Goal: Task Accomplishment & Management: Complete application form

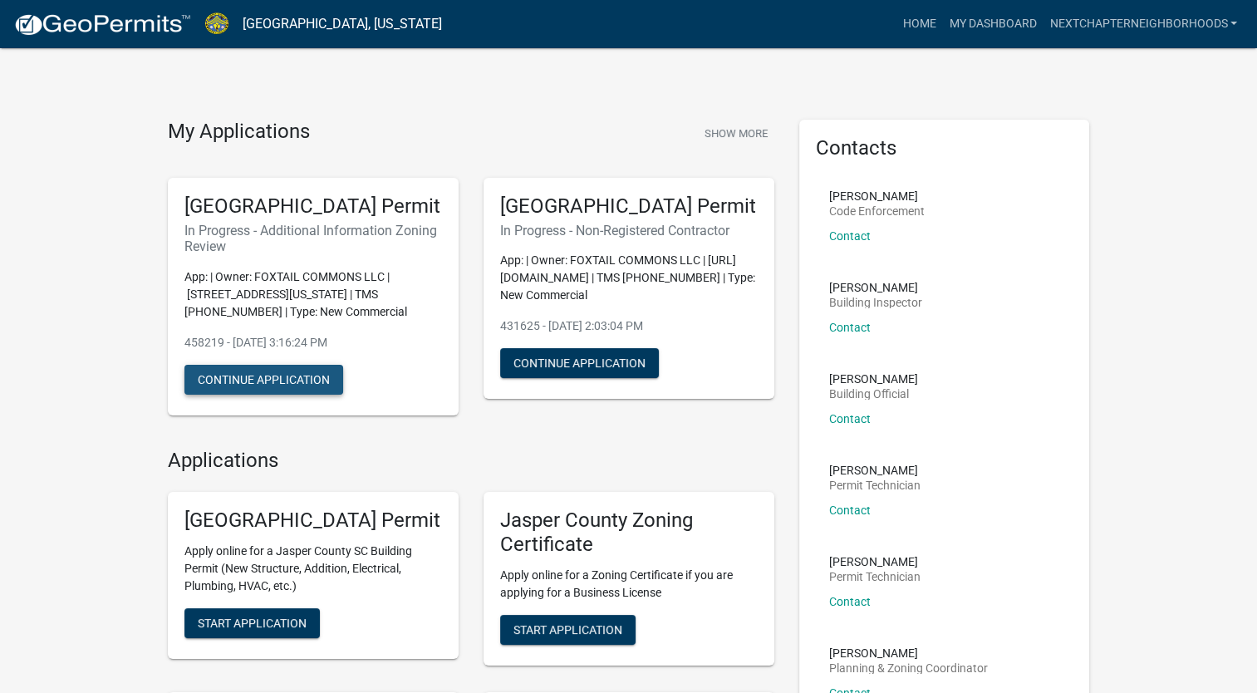
click at [274, 395] on button "Continue Application" at bounding box center [263, 380] width 159 height 30
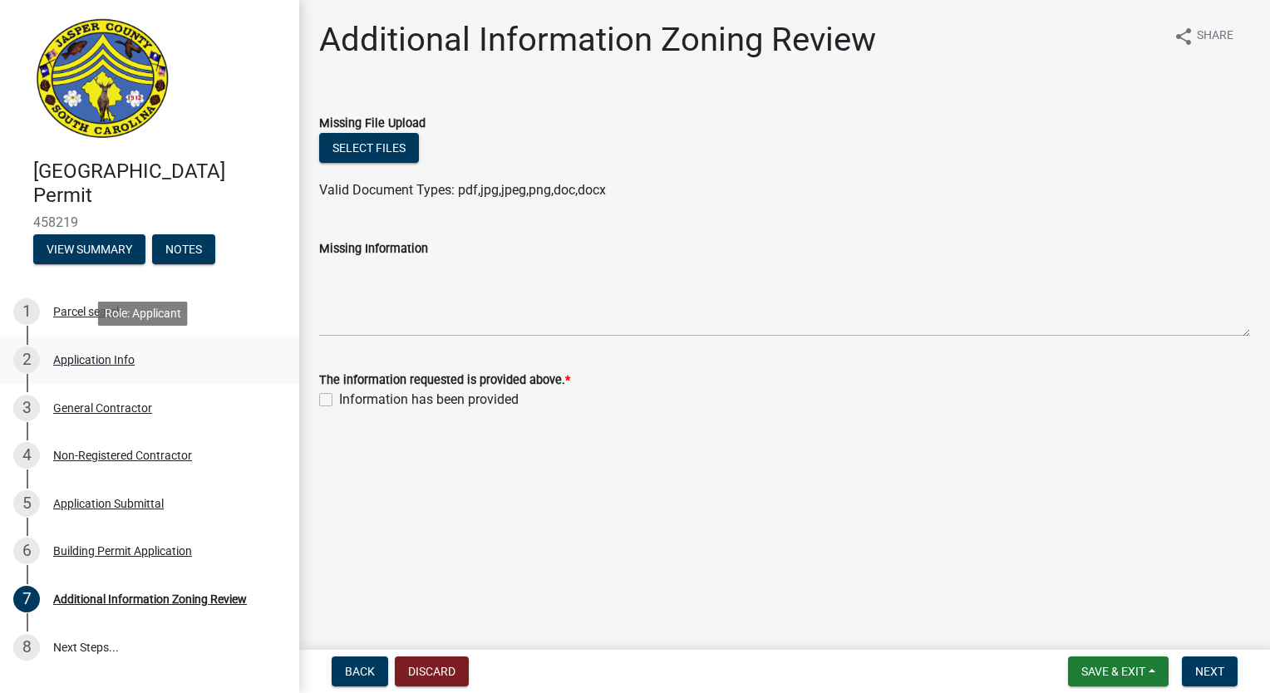
click at [113, 359] on div "Application Info" at bounding box center [93, 360] width 81 height 12
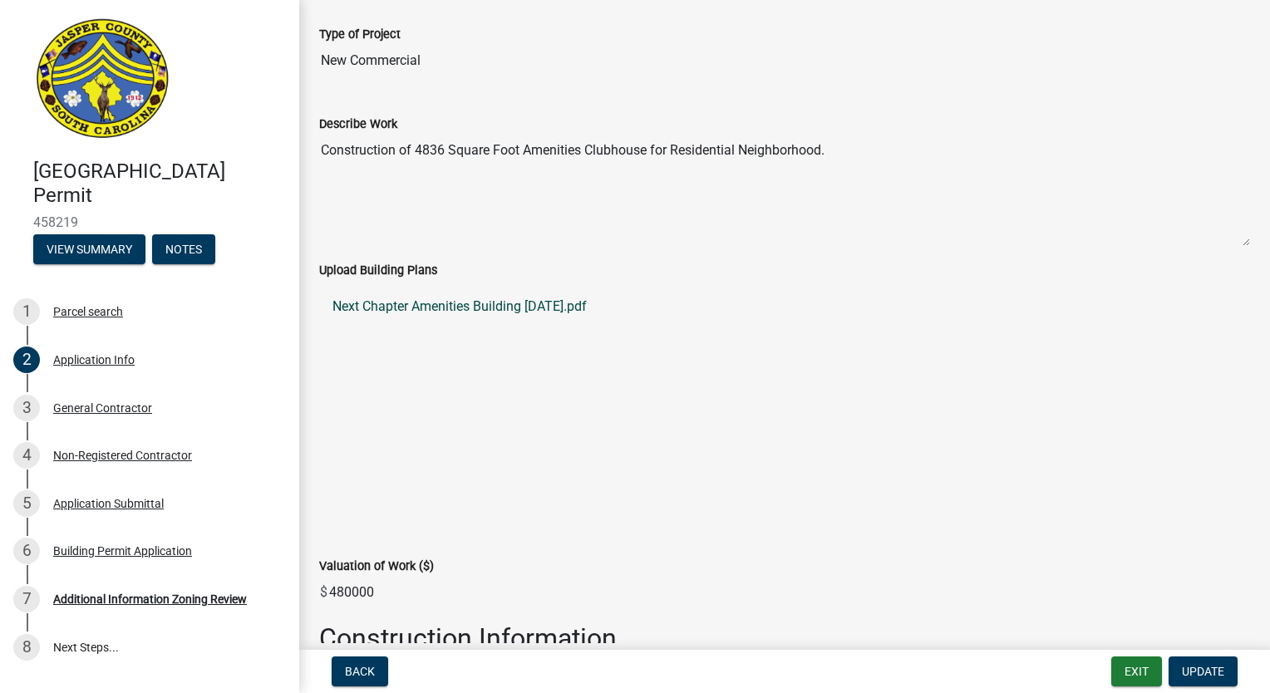
scroll to position [1828, 0]
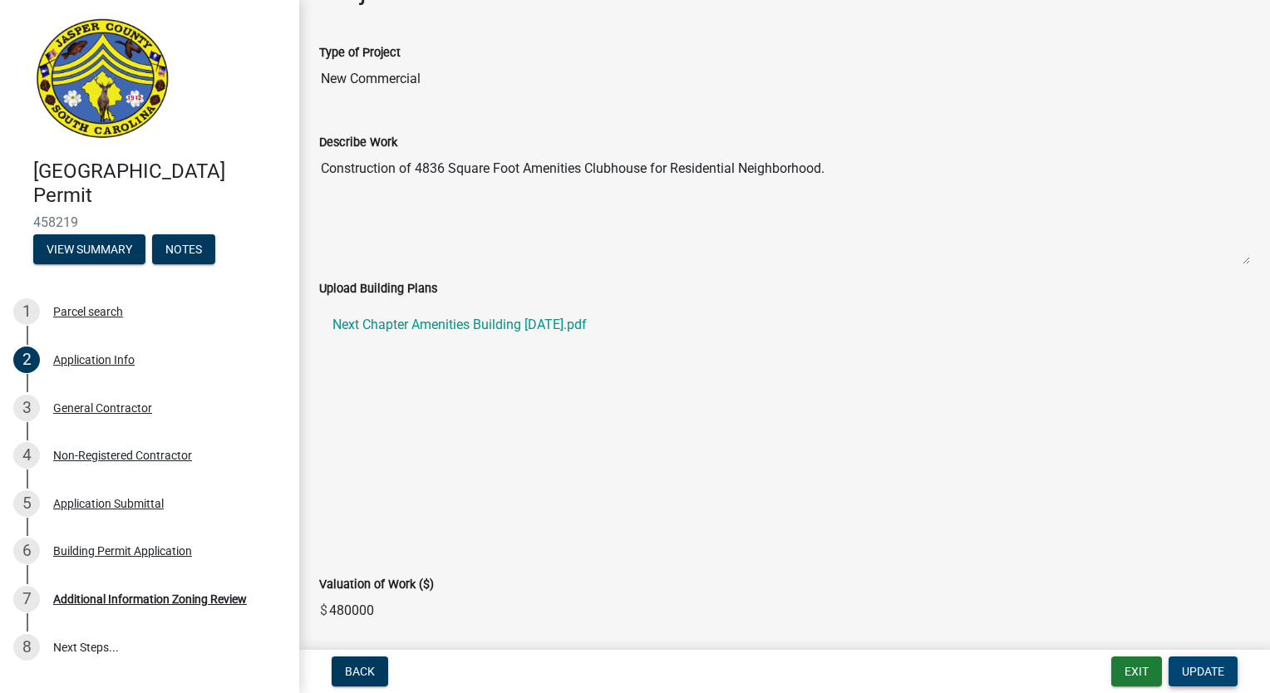
click at [1212, 672] on span "Update" at bounding box center [1203, 671] width 42 height 13
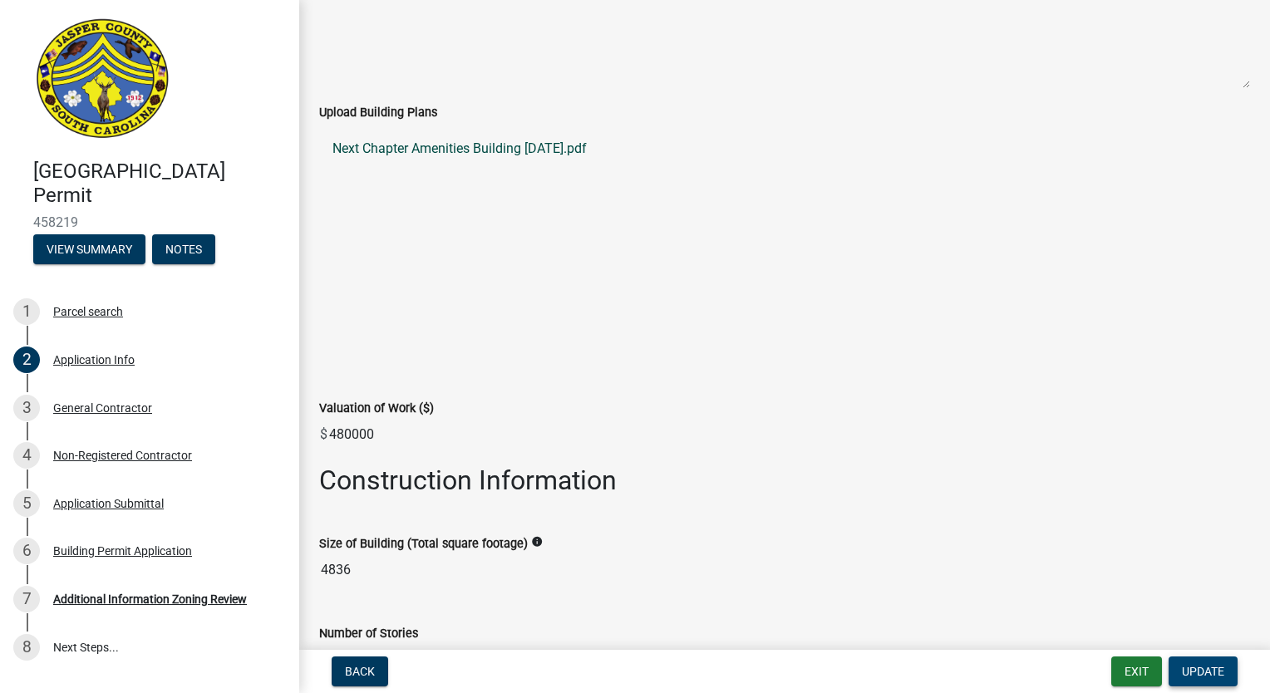
scroll to position [1915, 0]
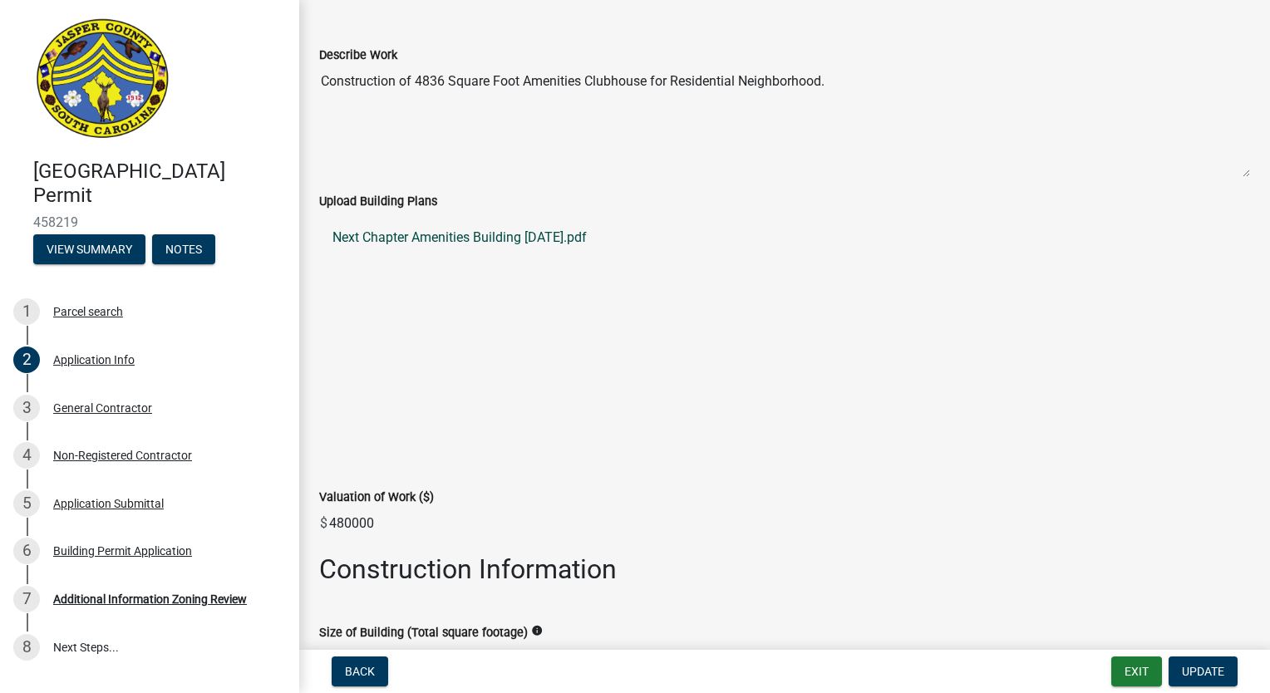
click at [501, 233] on link "Next Chapter Amenities Building 8-1-25.pdf" at bounding box center [784, 238] width 931 height 40
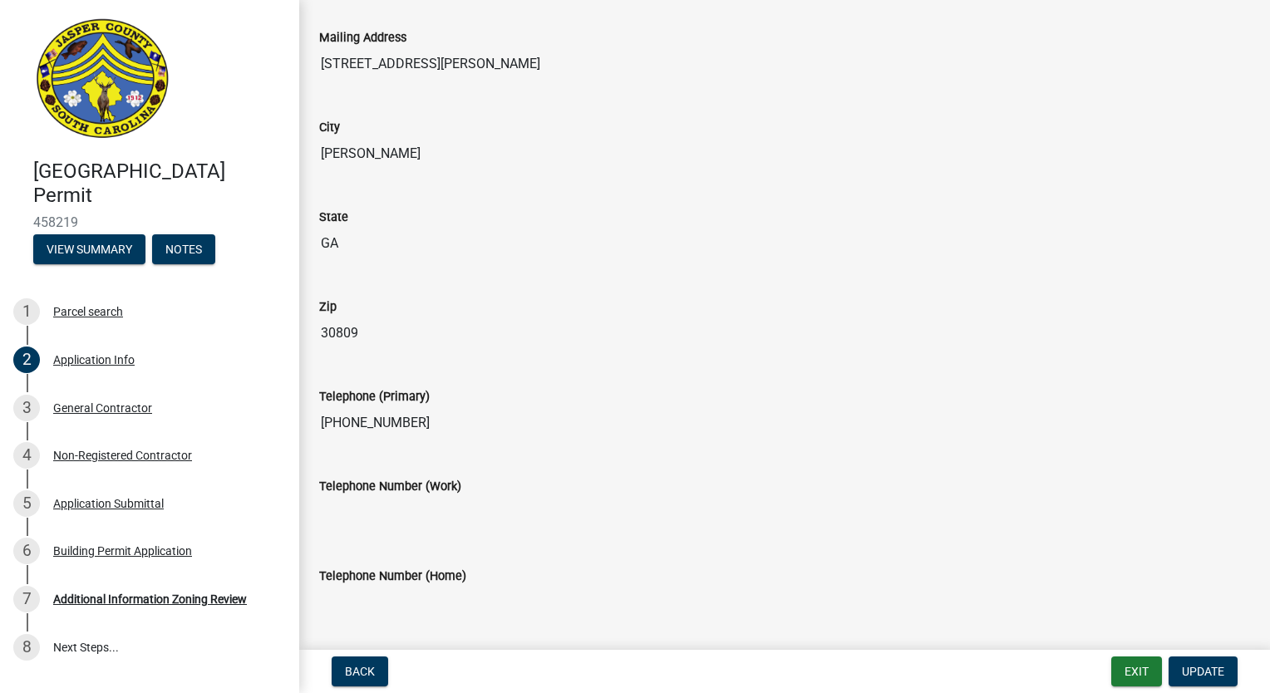
scroll to position [332, 0]
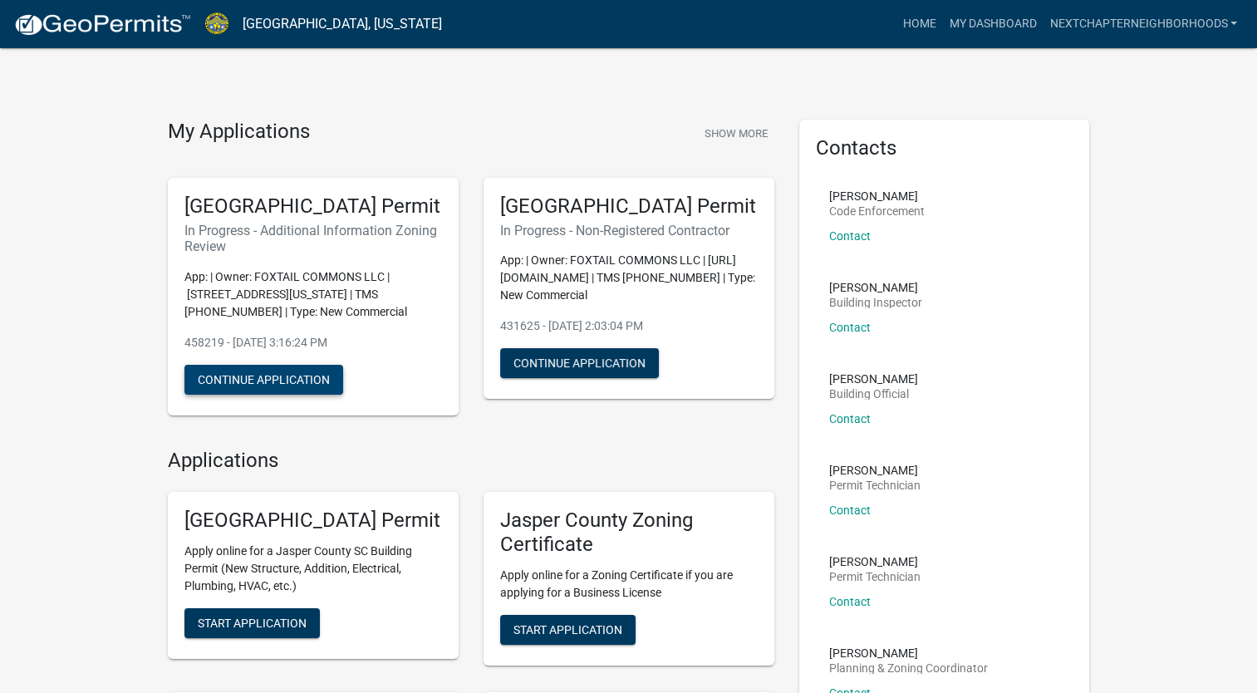
click at [299, 395] on button "Continue Application" at bounding box center [263, 380] width 159 height 30
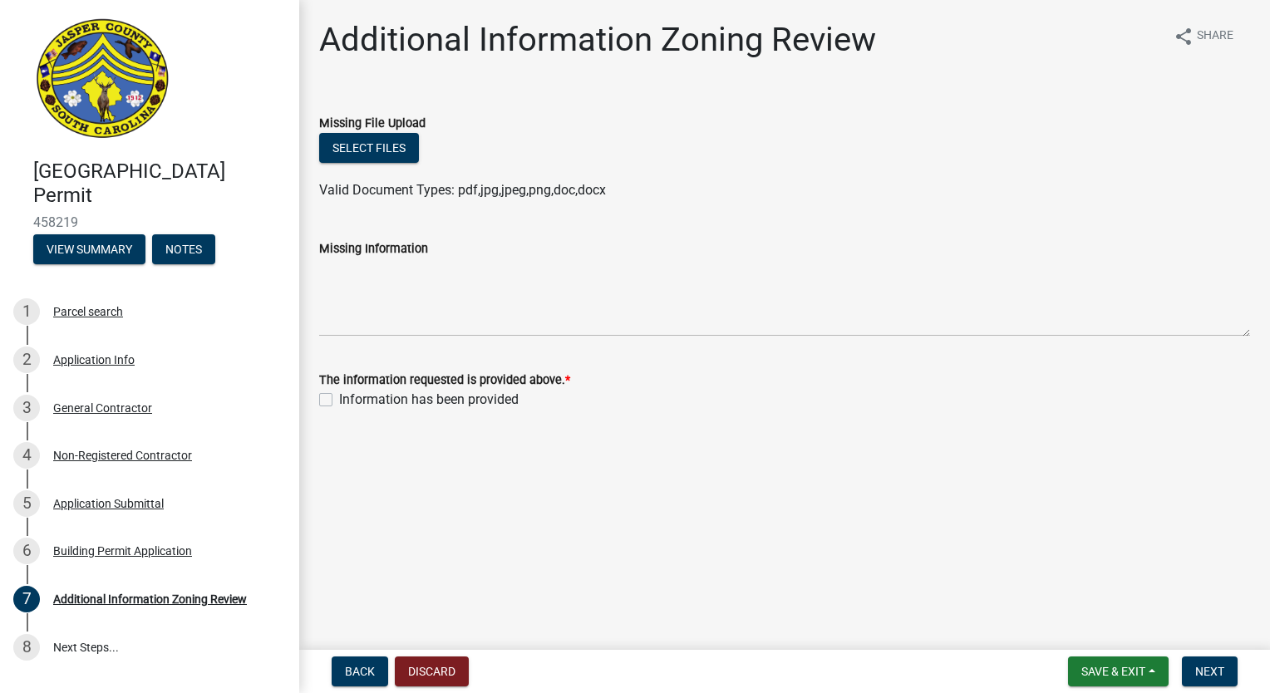
click at [277, 259] on header "[GEOGRAPHIC_DATA] Permit 458219 View Summary Notes" at bounding box center [149, 141] width 299 height 282
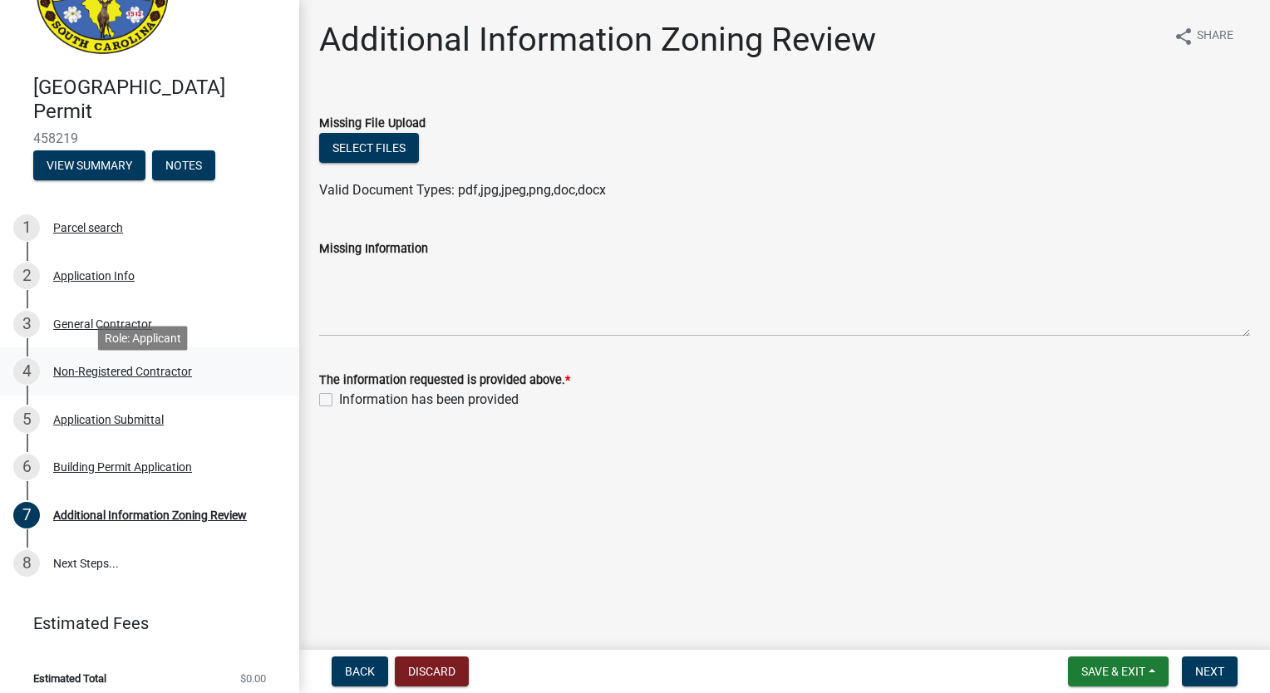
scroll to position [95, 0]
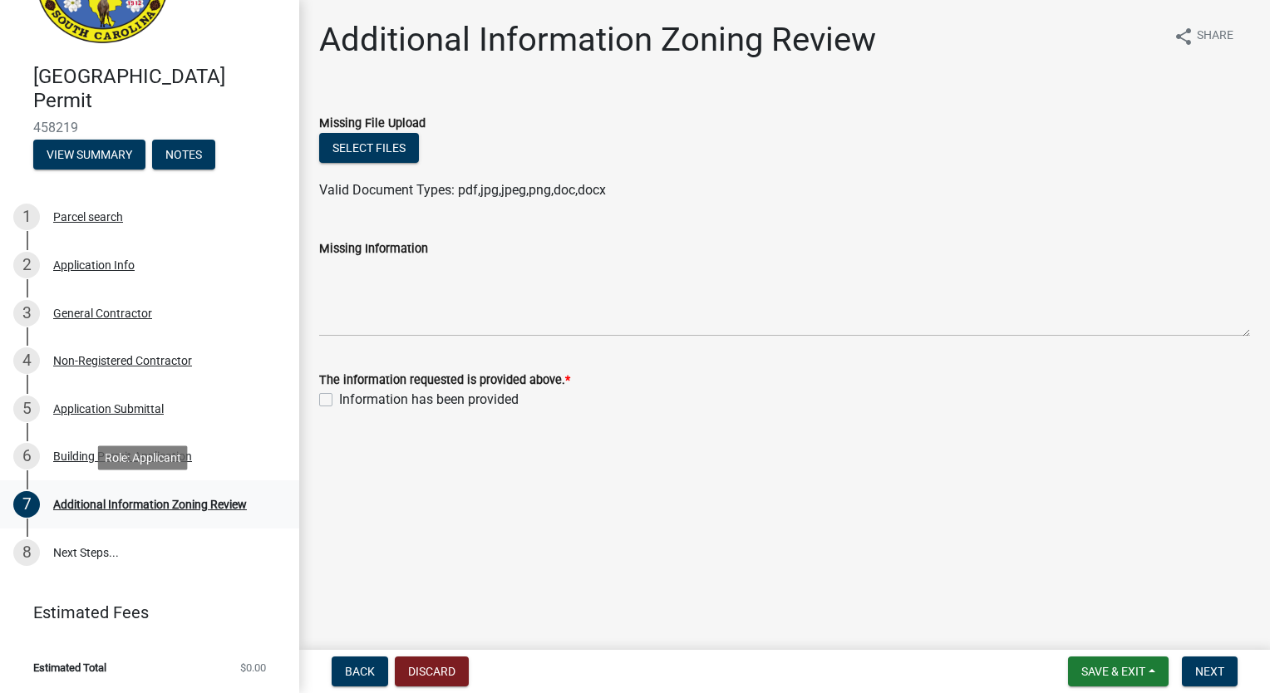
click at [146, 506] on div "Additional Information Zoning Review" at bounding box center [150, 505] width 194 height 12
click at [391, 141] on button "Select files" at bounding box center [369, 148] width 100 height 30
click at [393, 142] on button "Select files" at bounding box center [369, 148] width 100 height 30
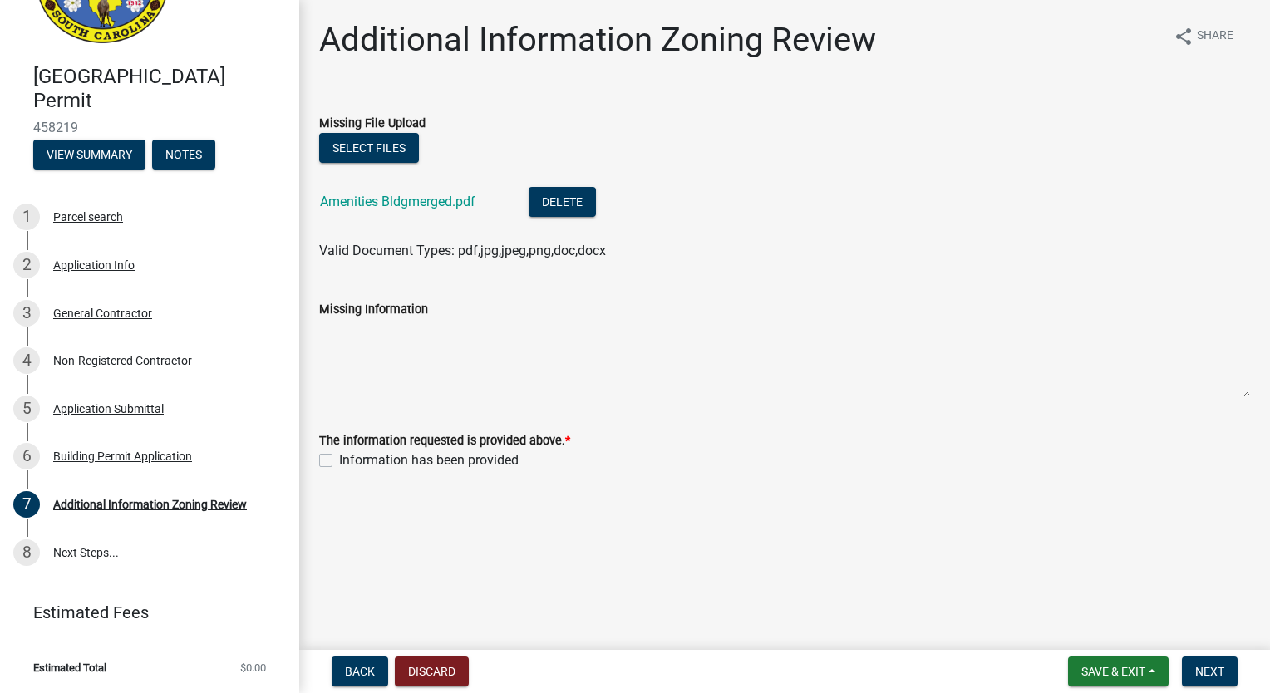
click at [339, 465] on label "Information has been provided" at bounding box center [428, 460] width 179 height 20
click at [339, 461] on input "Information has been provided" at bounding box center [344, 455] width 11 height 11
checkbox input "true"
click at [103, 214] on div "Parcel search" at bounding box center [88, 217] width 70 height 12
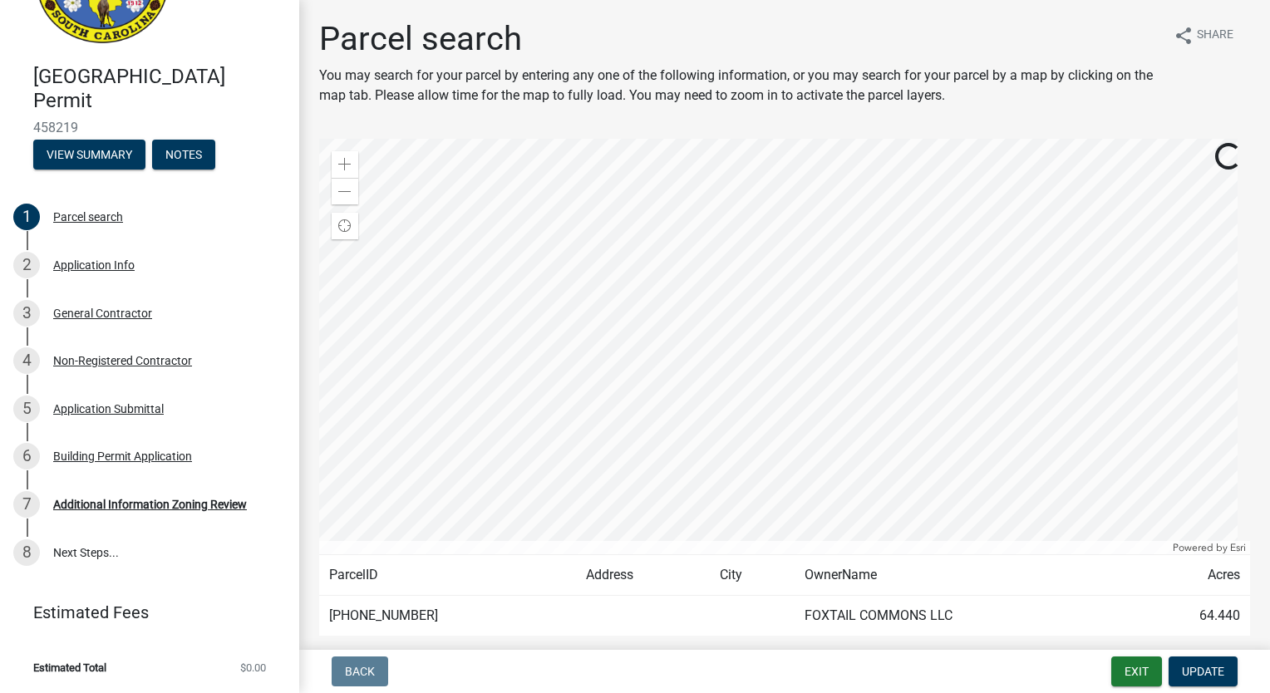
scroll to position [0, 0]
click at [119, 264] on div "Application Info" at bounding box center [93, 265] width 81 height 12
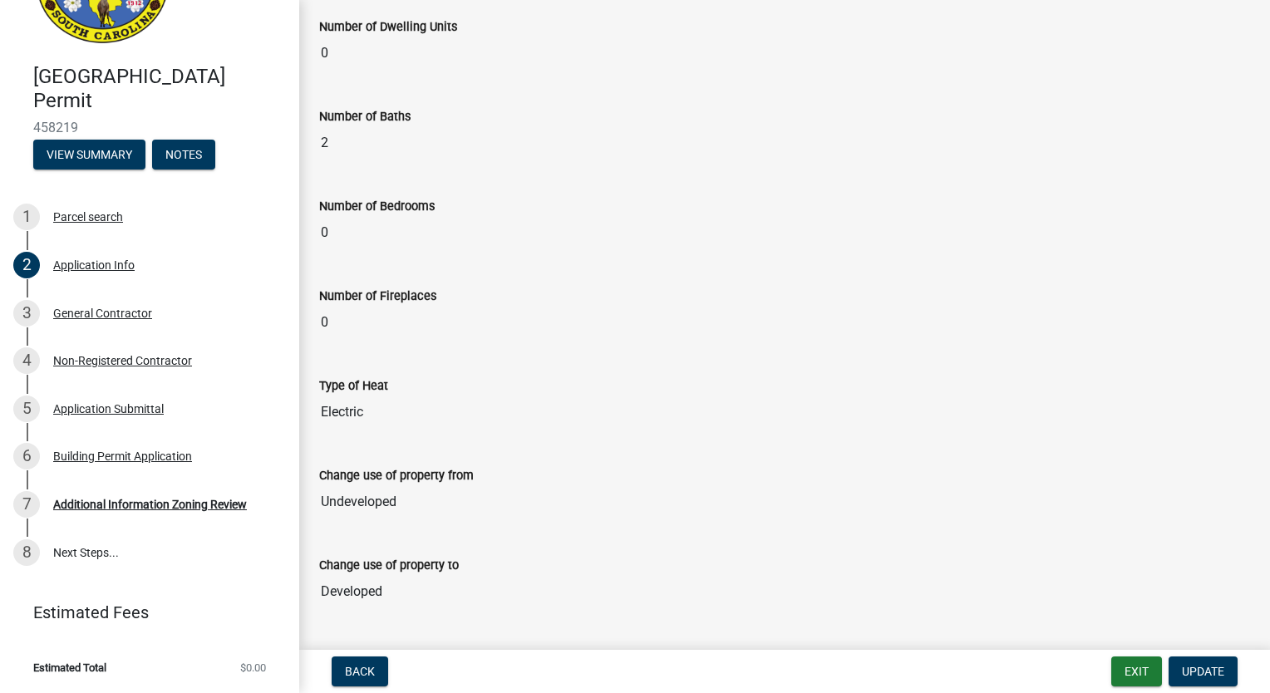
scroll to position [2706, 0]
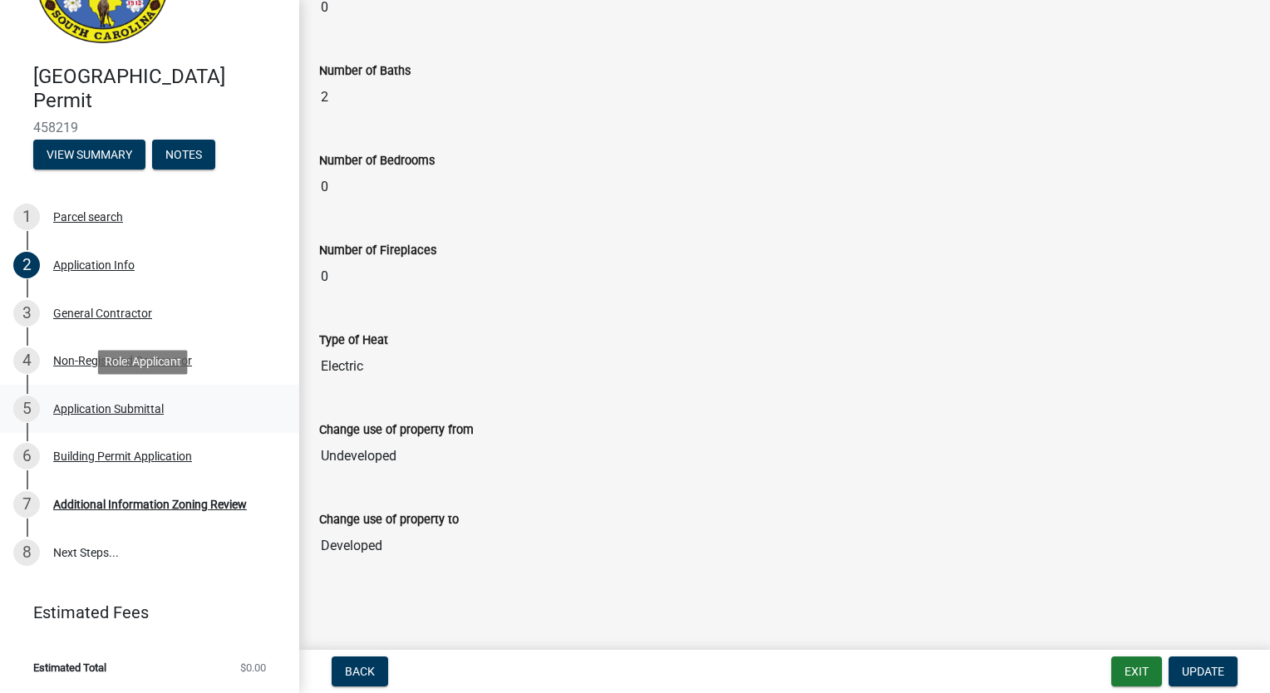
click at [123, 407] on div "Application Submittal" at bounding box center [108, 409] width 111 height 12
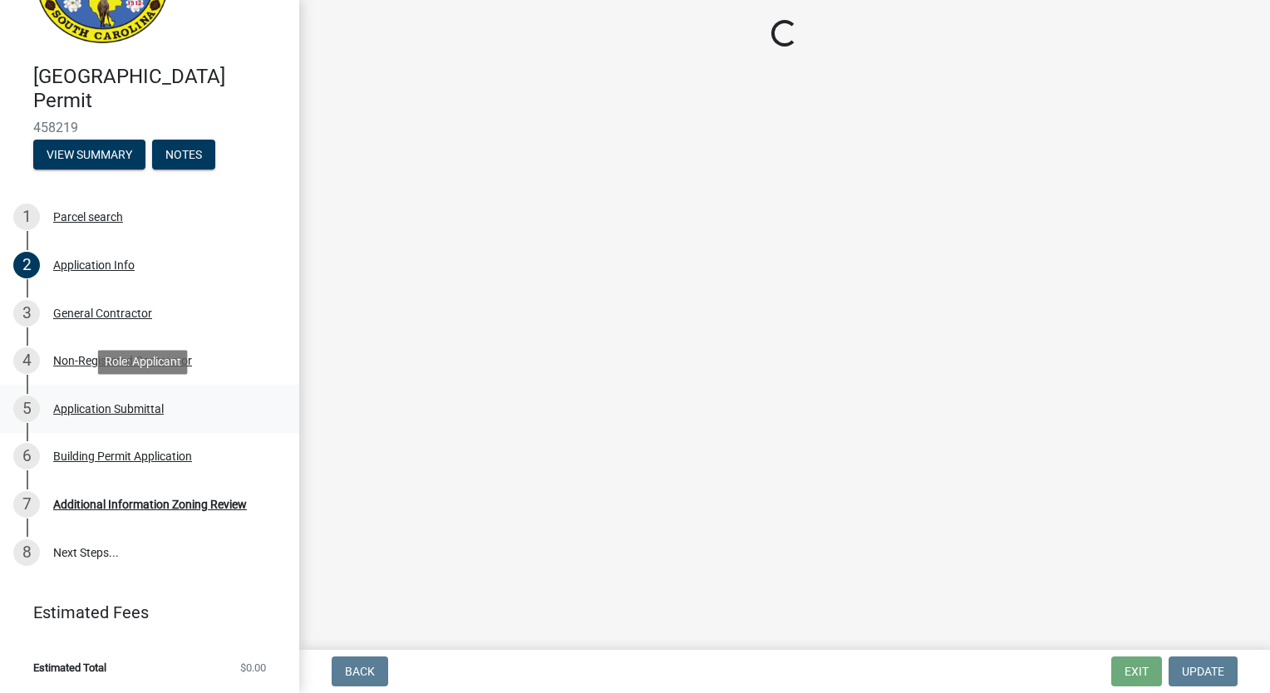
scroll to position [0, 0]
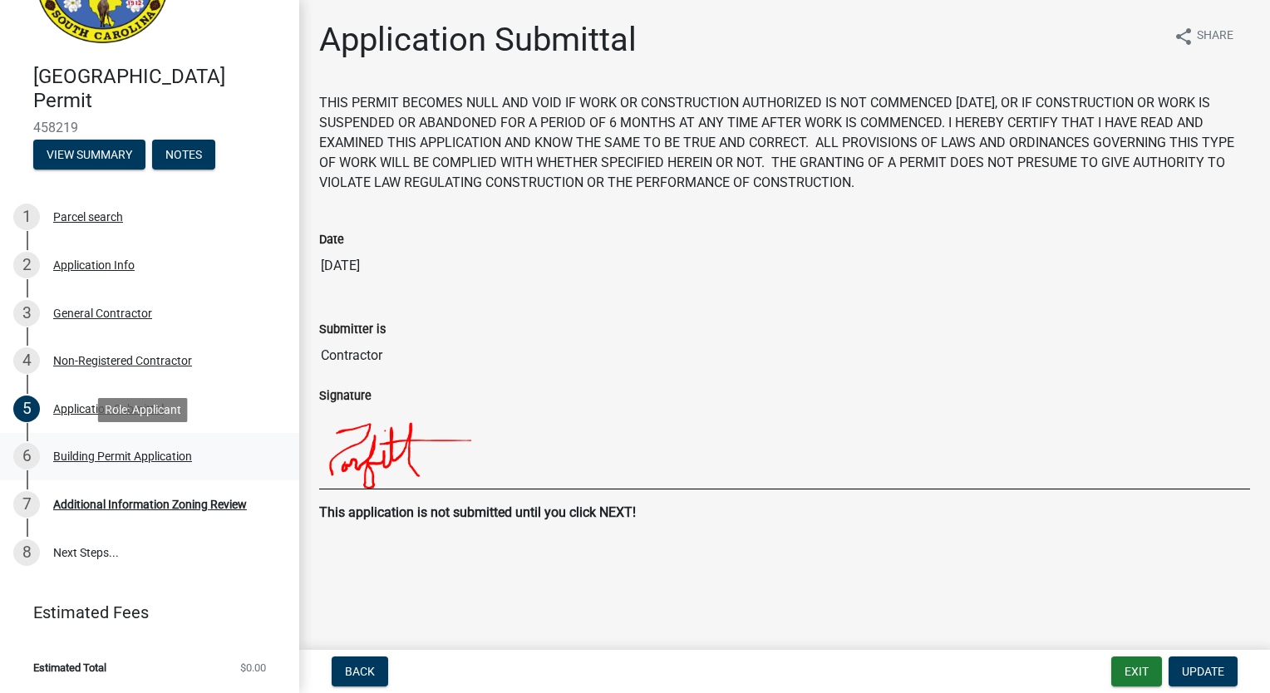
click at [152, 452] on div "Building Permit Application" at bounding box center [122, 456] width 139 height 12
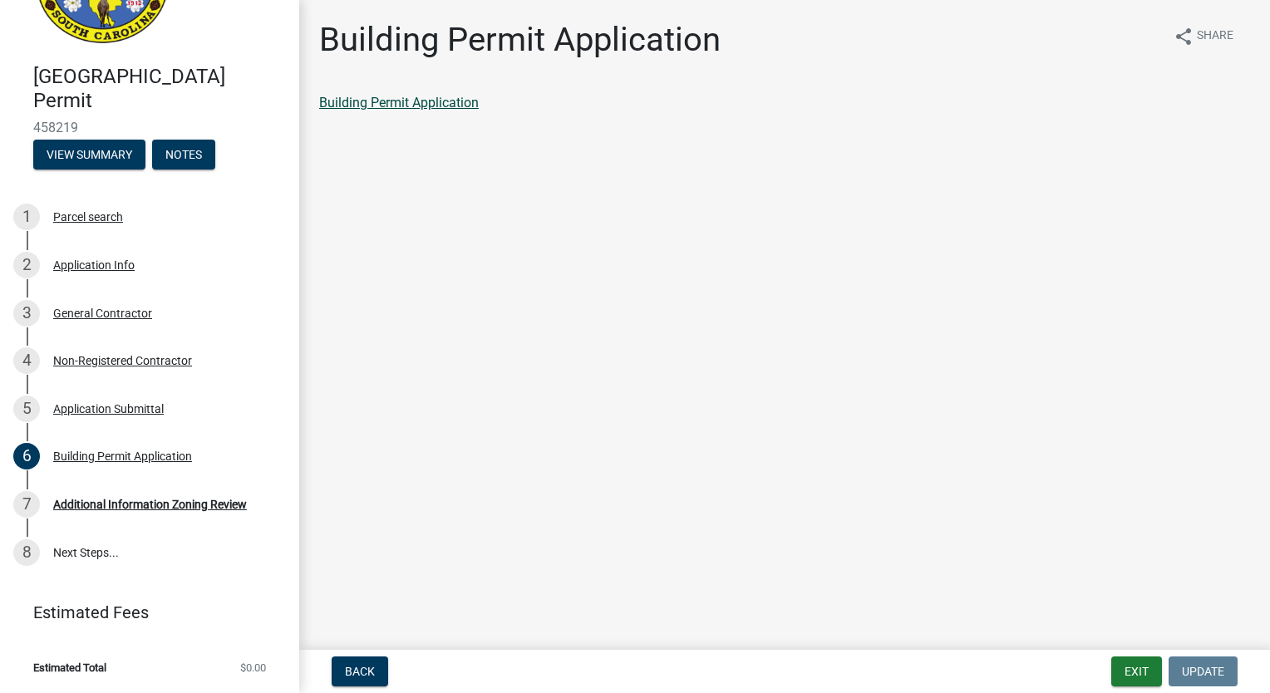
click at [455, 103] on link "Building Permit Application" at bounding box center [399, 103] width 160 height 16
click at [136, 510] on div "Additional Information Zoning Review" at bounding box center [150, 505] width 194 height 12
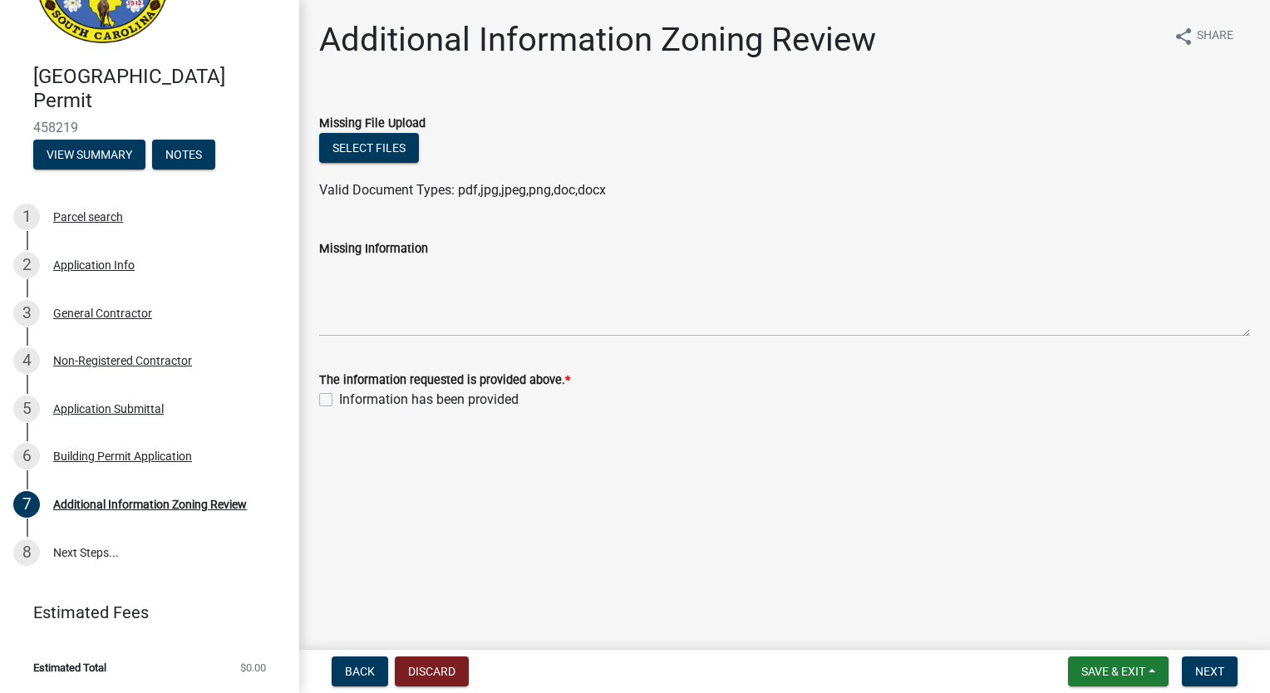
click at [329, 391] on div "Information has been provided" at bounding box center [784, 400] width 931 height 20
click at [339, 398] on label "Information has been provided" at bounding box center [428, 400] width 179 height 20
click at [339, 398] on input "Information has been provided" at bounding box center [344, 395] width 11 height 11
checkbox input "true"
click at [376, 143] on button "Select files" at bounding box center [369, 148] width 100 height 30
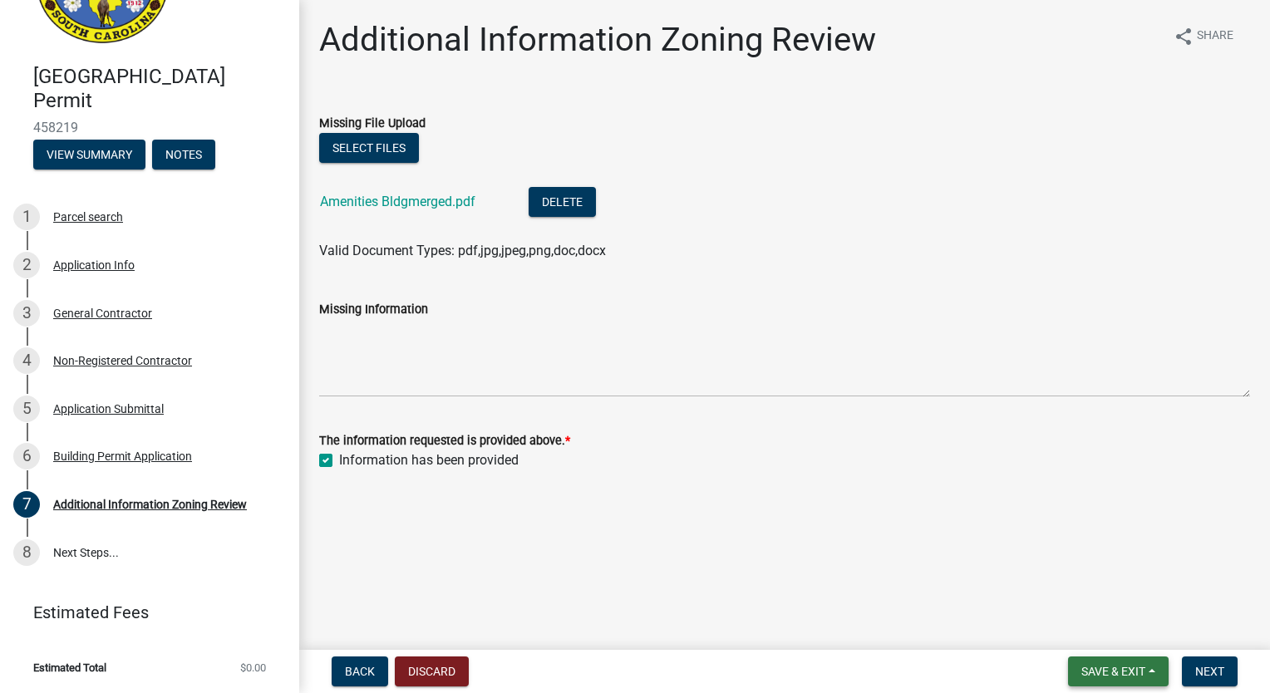
click at [1123, 678] on button "Save & Exit" at bounding box center [1118, 671] width 101 height 30
click at [1094, 592] on button "Save" at bounding box center [1101, 588] width 133 height 40
click at [1236, 681] on form "Save & Exit Save Save & Exit Next" at bounding box center [1152, 671] width 183 height 30
click at [1229, 681] on button "Next" at bounding box center [1210, 671] width 56 height 30
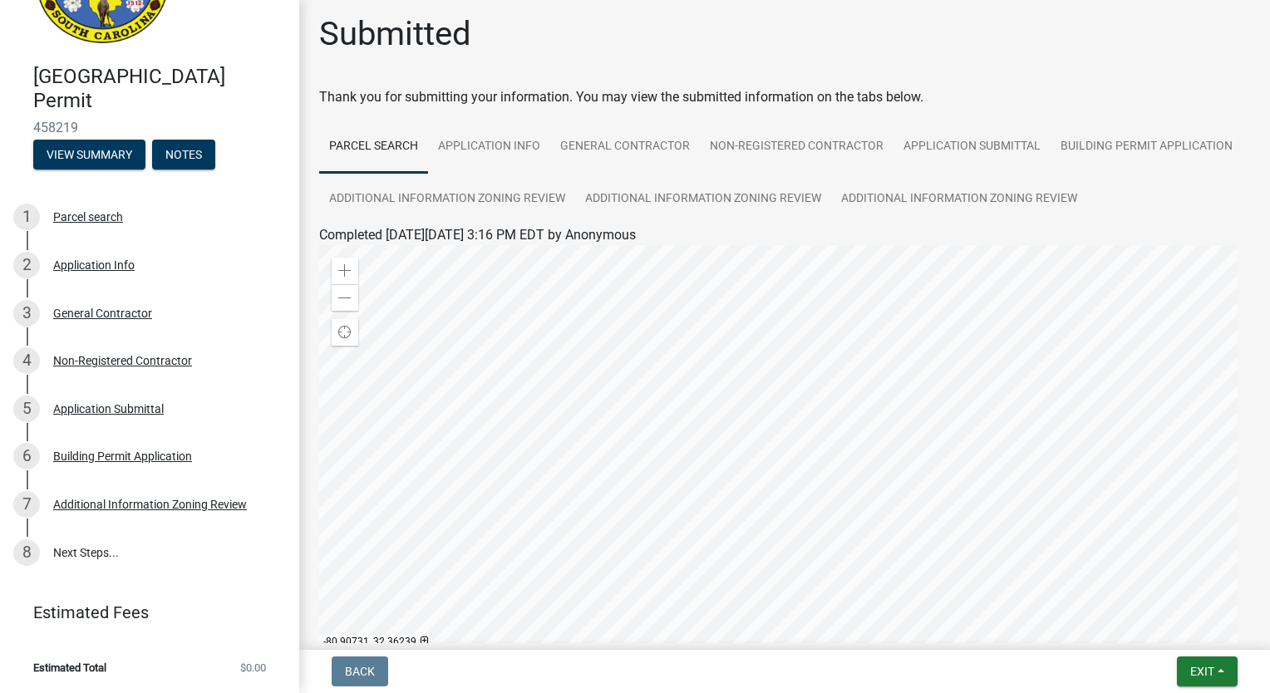
scroll to position [172, 0]
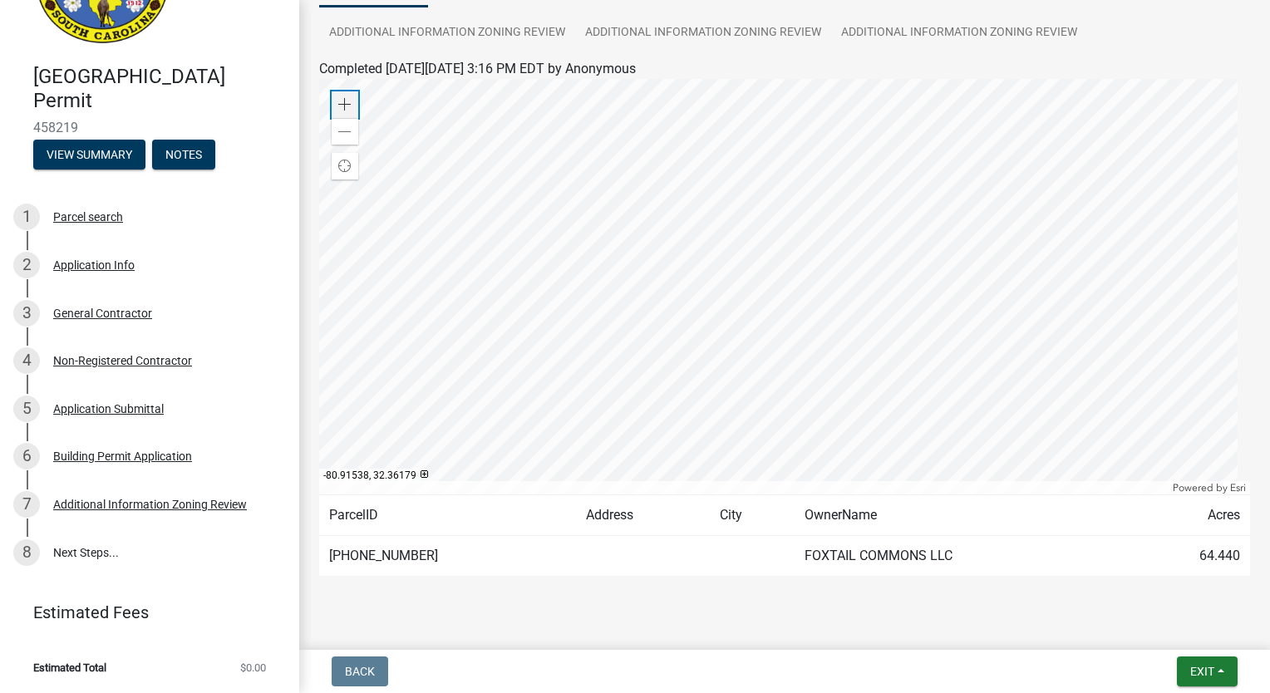
click at [338, 111] on span at bounding box center [344, 104] width 13 height 13
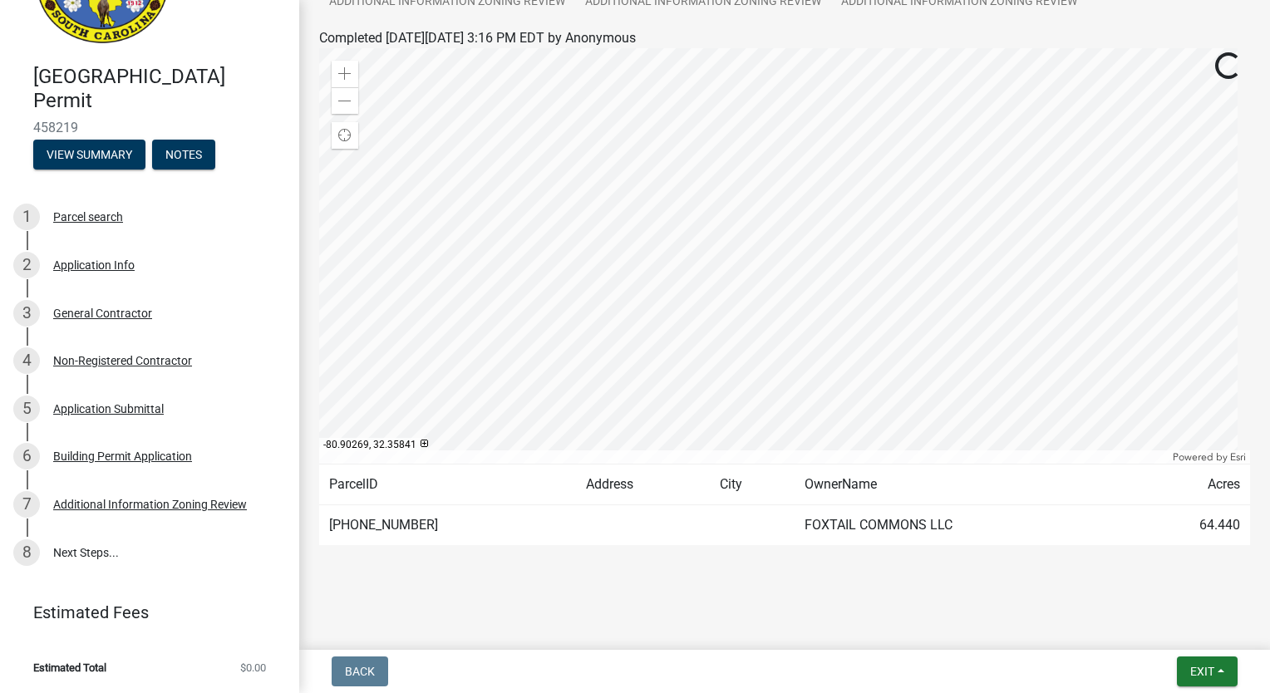
scroll to position [255, 0]
